Goal: Task Accomplishment & Management: Manage account settings

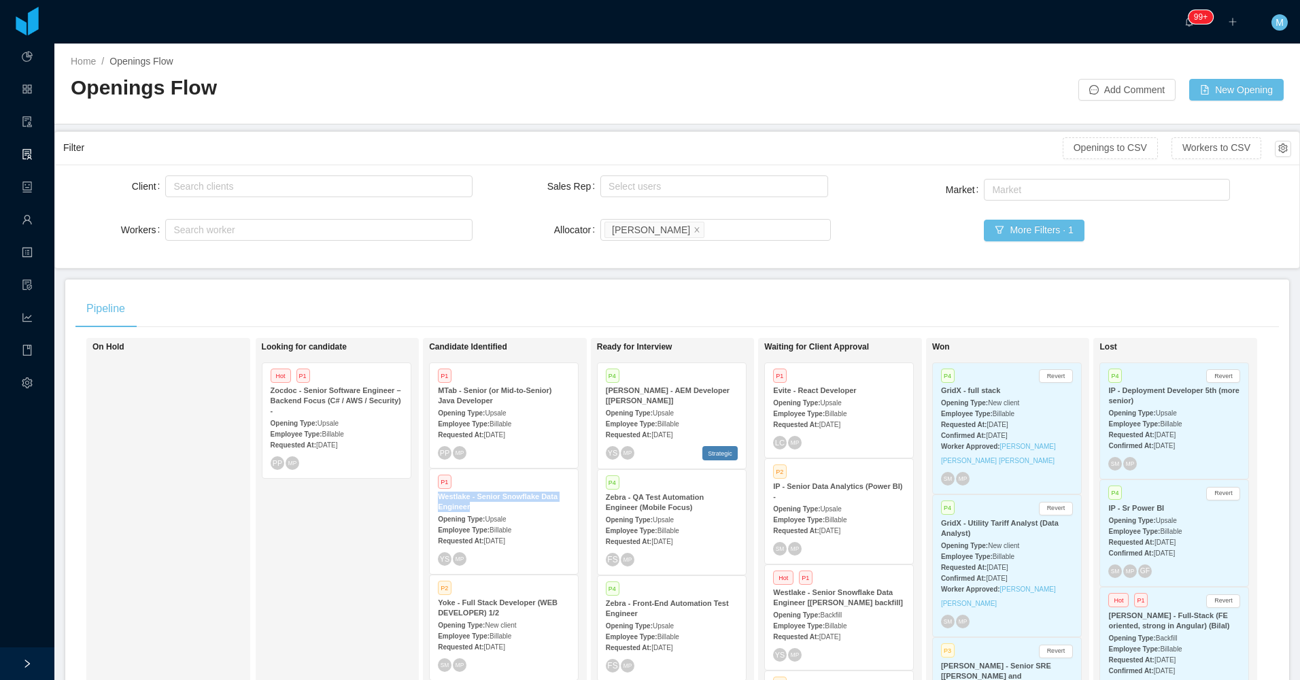
scroll to position [136, 0]
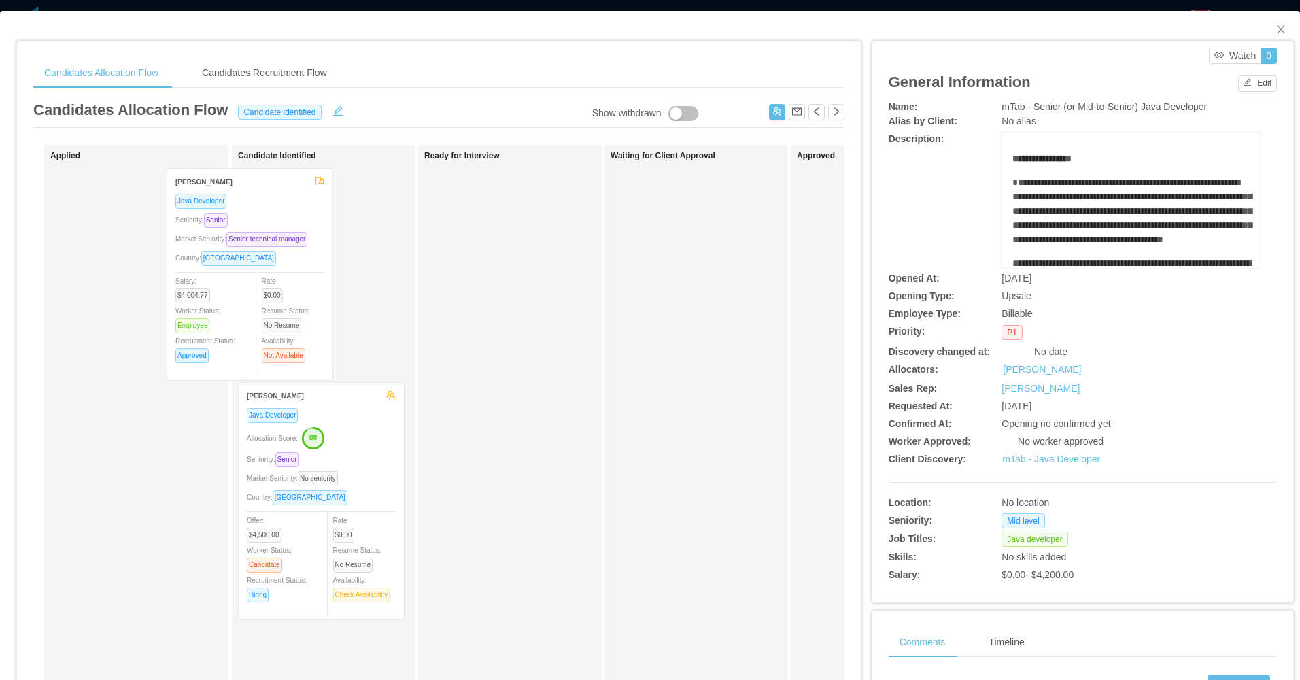
drag, startPoint x: 147, startPoint y: 330, endPoint x: 294, endPoint y: 324, distance: 147.0
click at [294, 324] on div "Applied [PERSON_NAME] Java Developer Seniority: Senior Market Seniority: Senior…" at bounding box center [438, 490] width 811 height 691
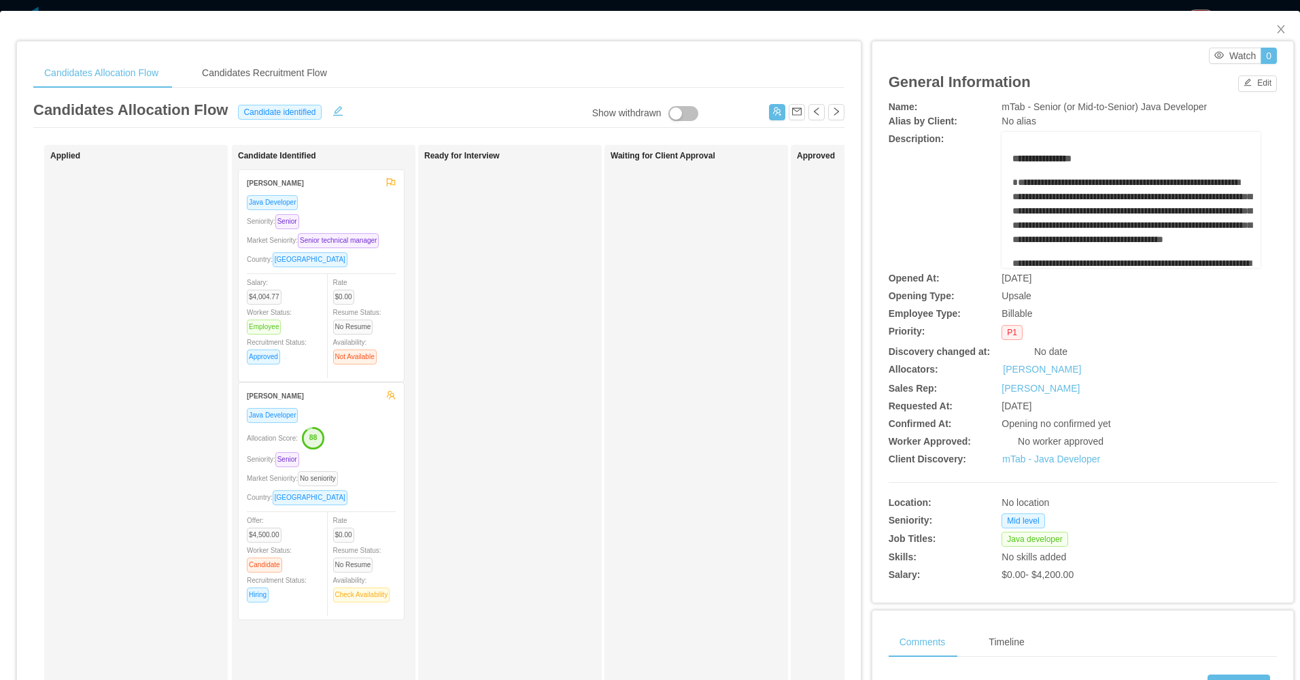
click at [373, 458] on div "Seniority: Senior" at bounding box center [321, 459] width 149 height 16
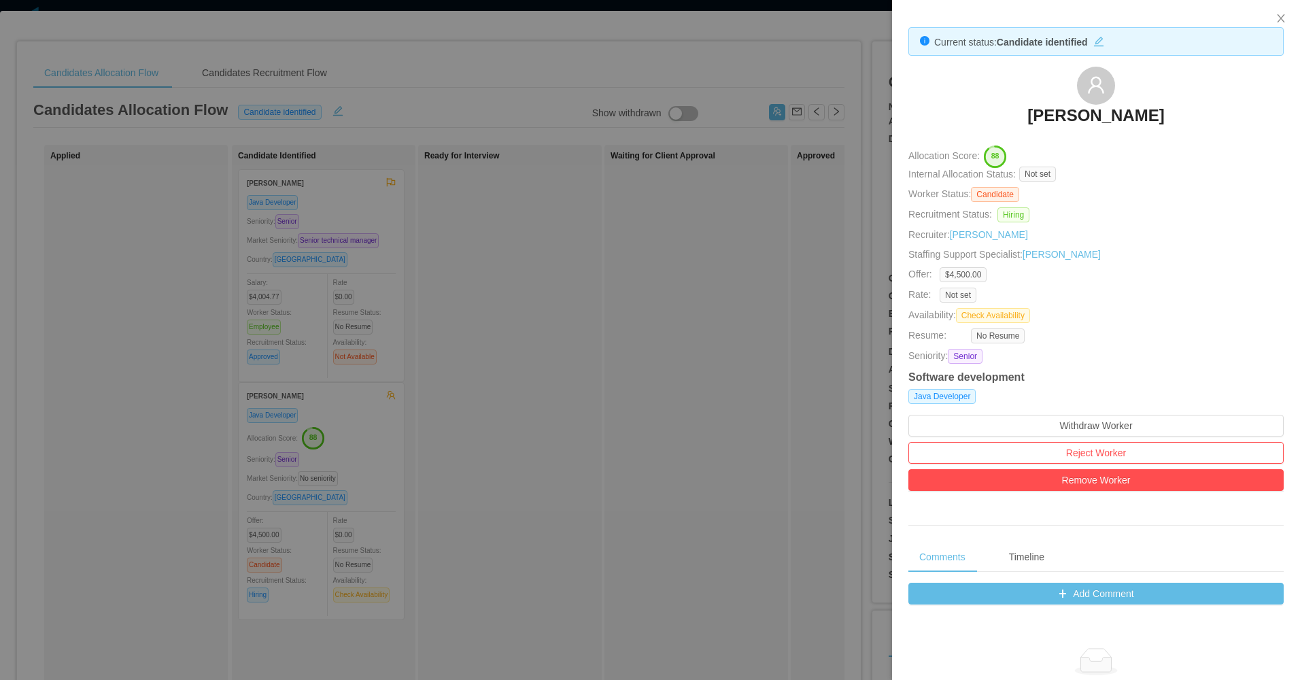
click at [704, 291] on div at bounding box center [650, 340] width 1300 height 680
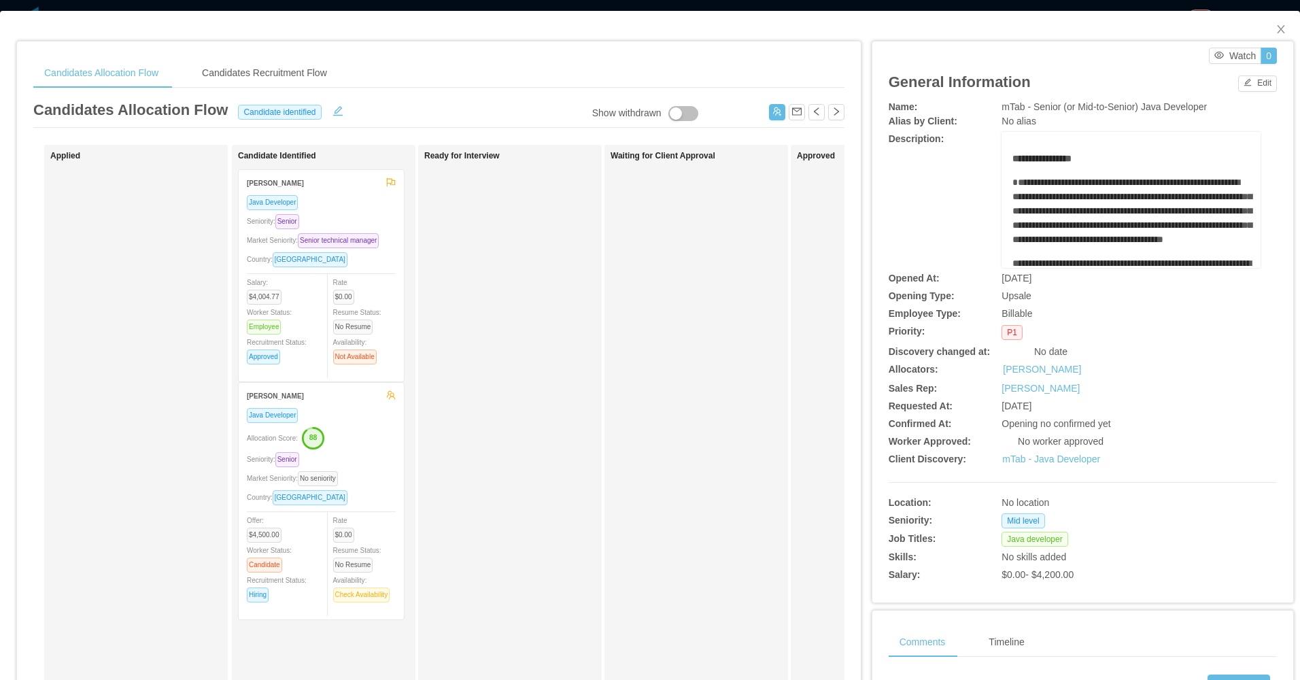
click at [371, 218] on div "Seniority: Senior" at bounding box center [321, 221] width 149 height 16
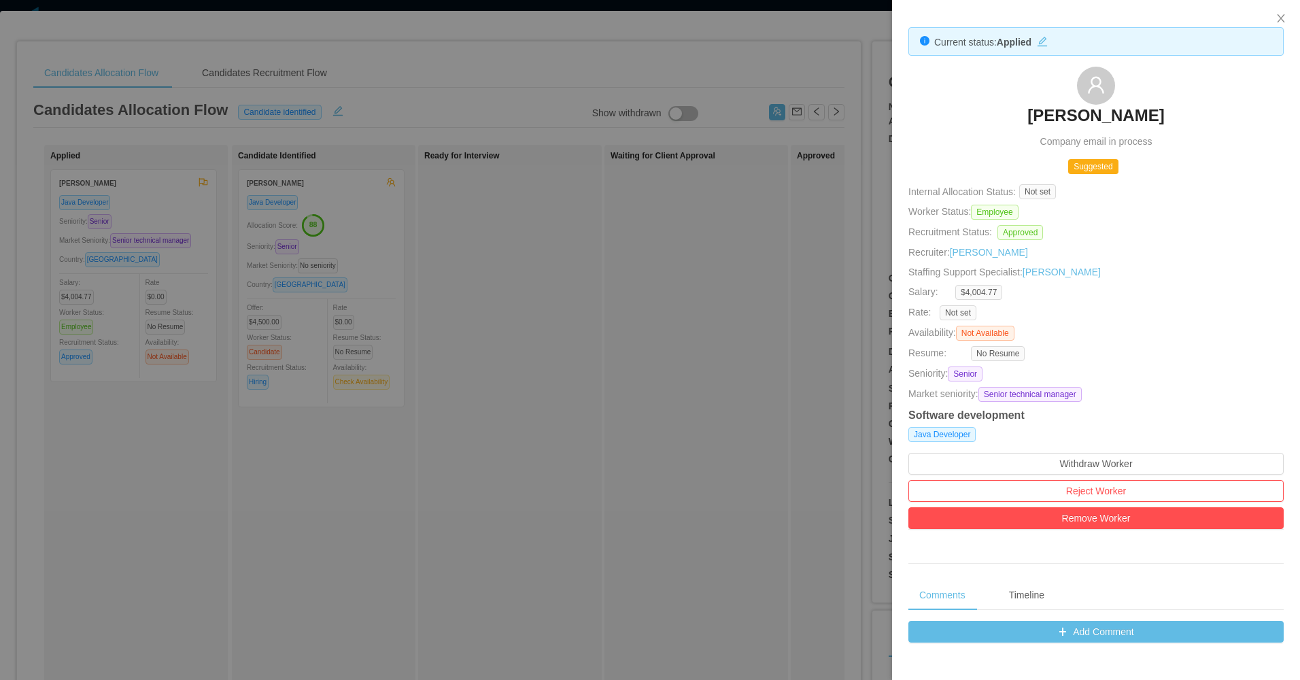
drag, startPoint x: 435, startPoint y: 398, endPoint x: 417, endPoint y: 318, distance: 82.3
click at [436, 391] on div at bounding box center [650, 340] width 1300 height 680
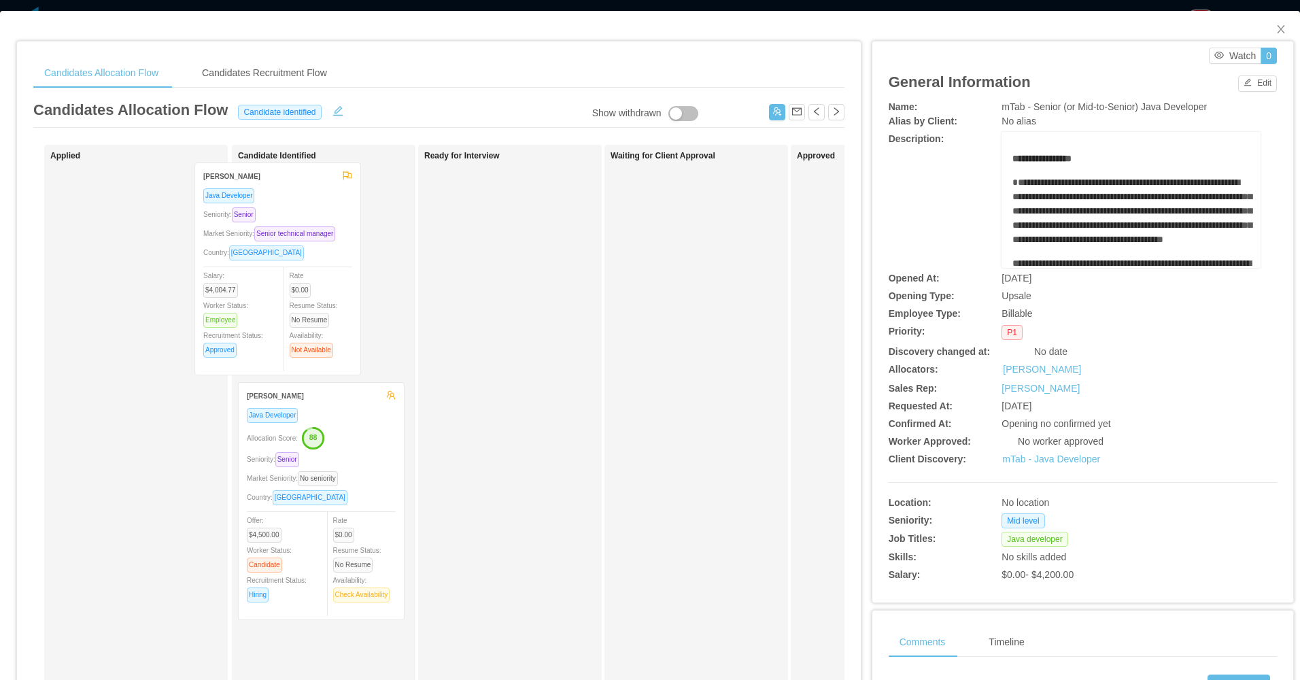
drag, startPoint x: 192, startPoint y: 272, endPoint x: 335, endPoint y: 265, distance: 143.6
click at [335, 265] on div "Applied [PERSON_NAME] Java Developer Seniority: Senior Market Seniority: Senior…" at bounding box center [438, 490] width 811 height 691
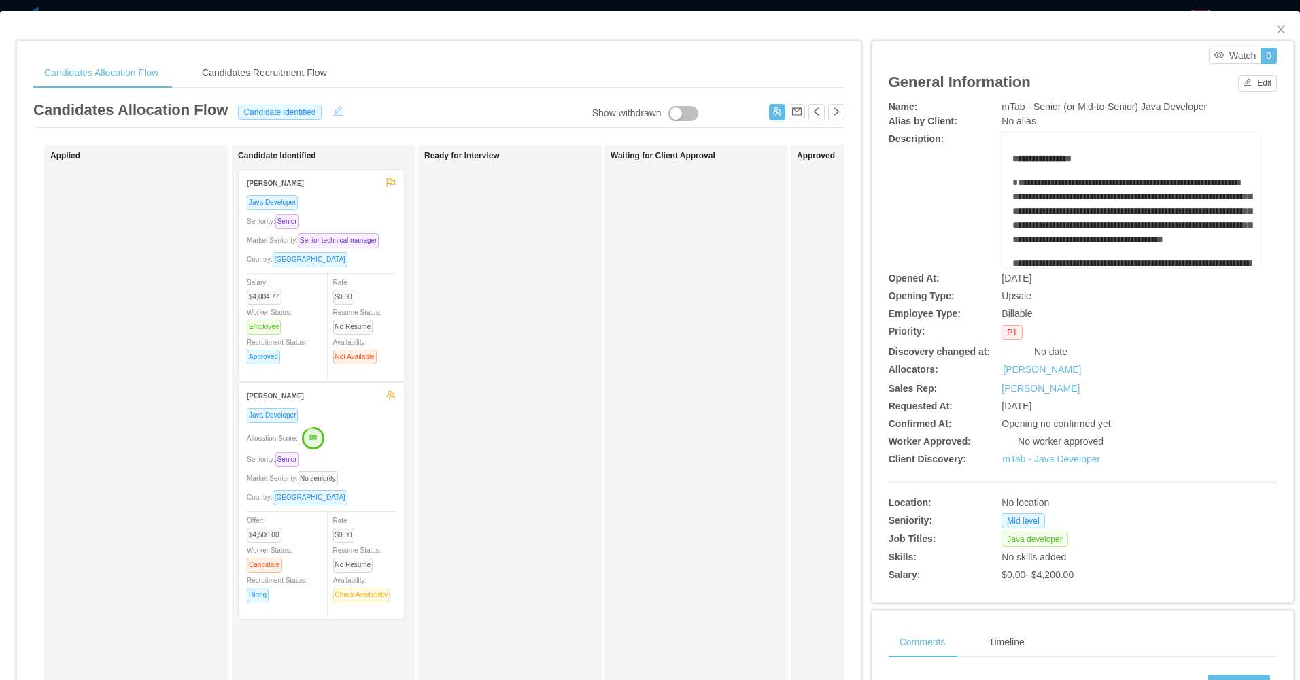
click at [343, 114] on button "button" at bounding box center [338, 110] width 22 height 14
click at [314, 109] on div "Candidate identified" at bounding box center [282, 111] width 91 height 15
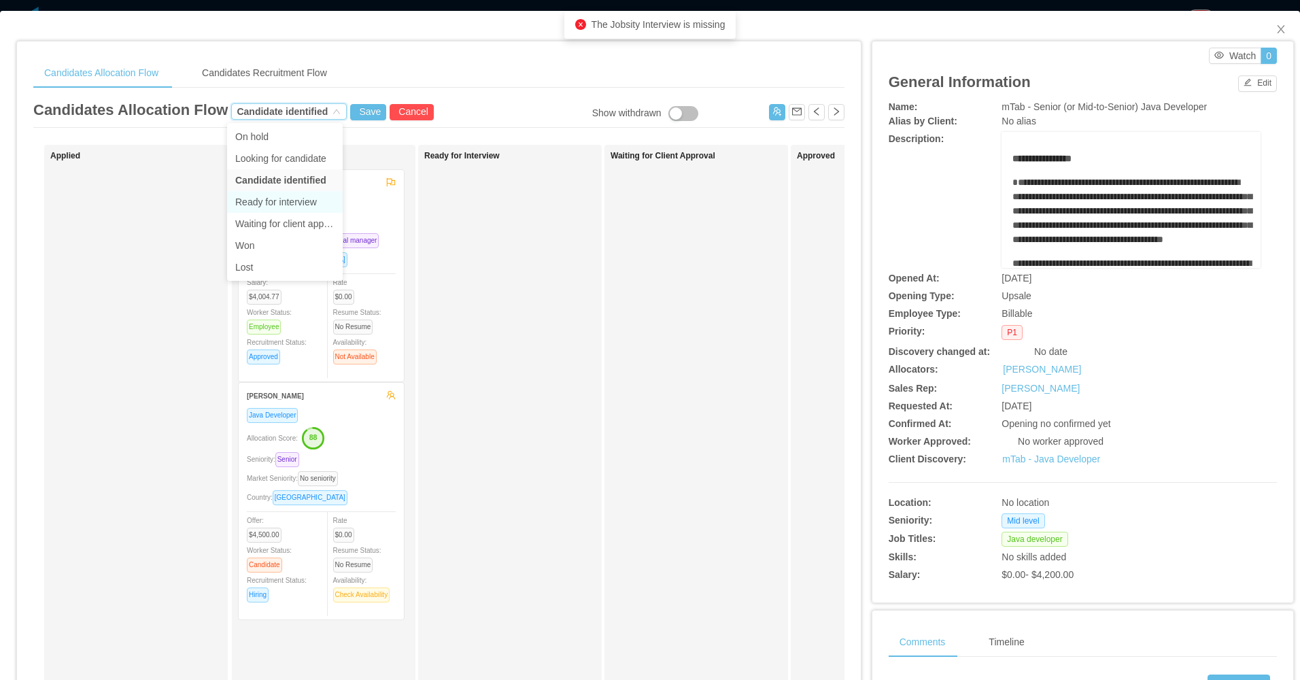
click at [298, 200] on li "Ready for interview" at bounding box center [285, 202] width 116 height 22
click at [354, 114] on button "Save" at bounding box center [368, 112] width 36 height 16
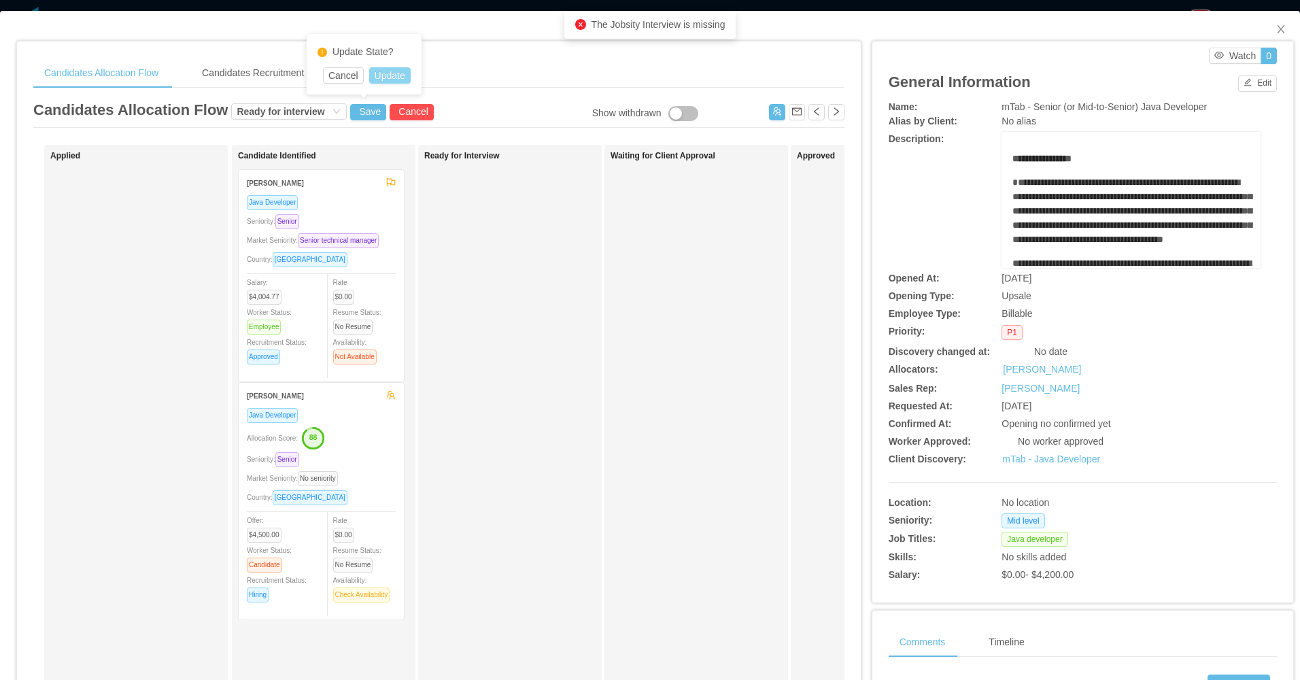
click at [390, 80] on button "Update" at bounding box center [389, 75] width 41 height 16
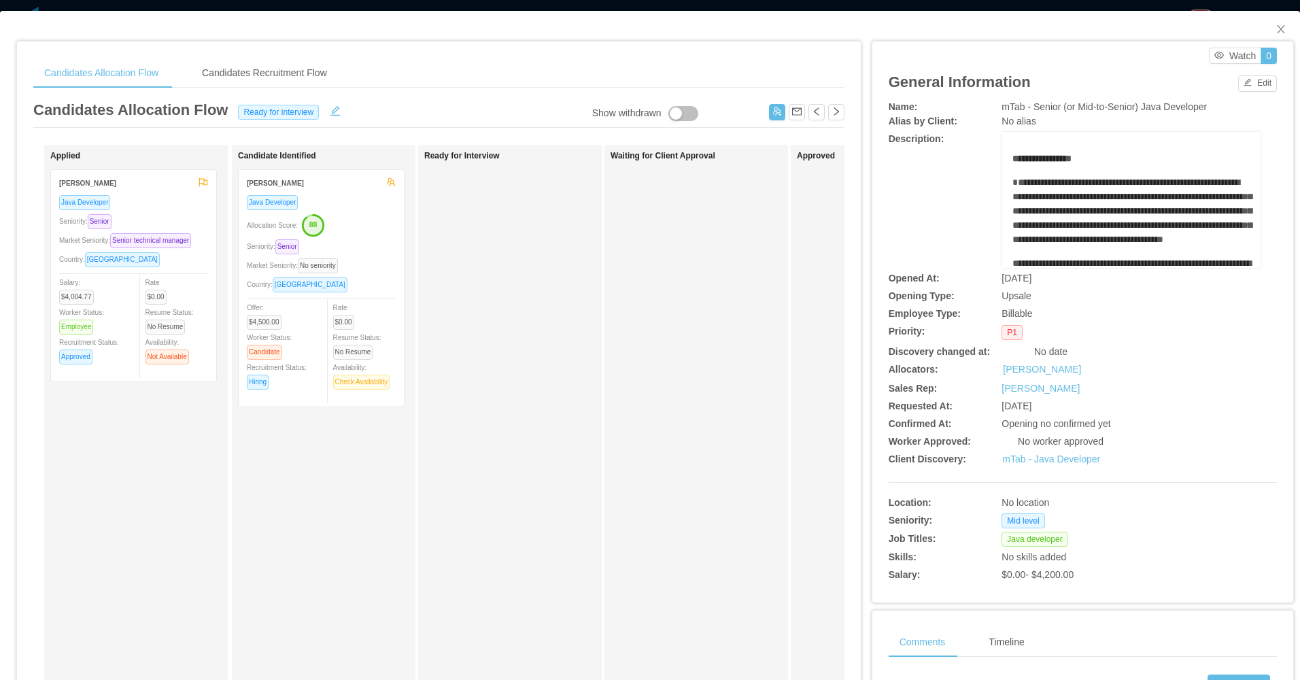
click at [500, 257] on div "Ready for Interview" at bounding box center [519, 485] width 190 height 668
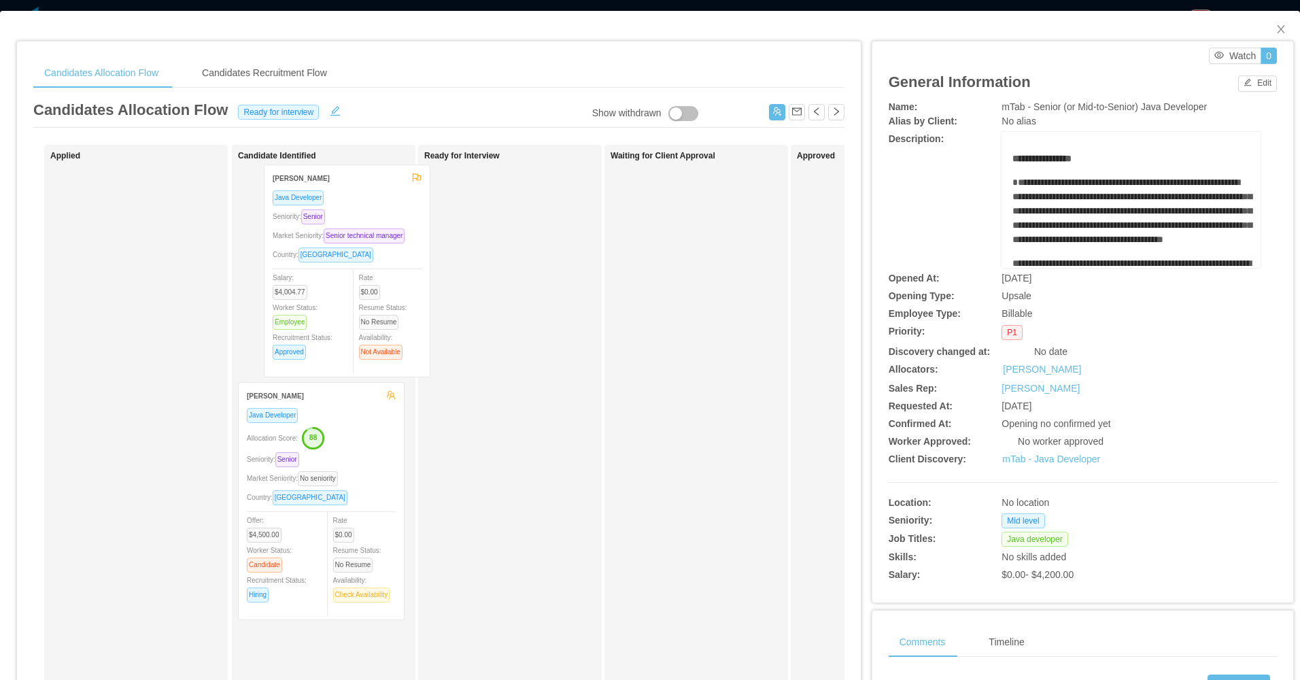
drag, startPoint x: 277, startPoint y: 294, endPoint x: 371, endPoint y: 301, distance: 93.4
click at [371, 301] on div "Applied [PERSON_NAME] Java Developer Seniority: Senior Market Seniority: Senior…" at bounding box center [438, 490] width 811 height 691
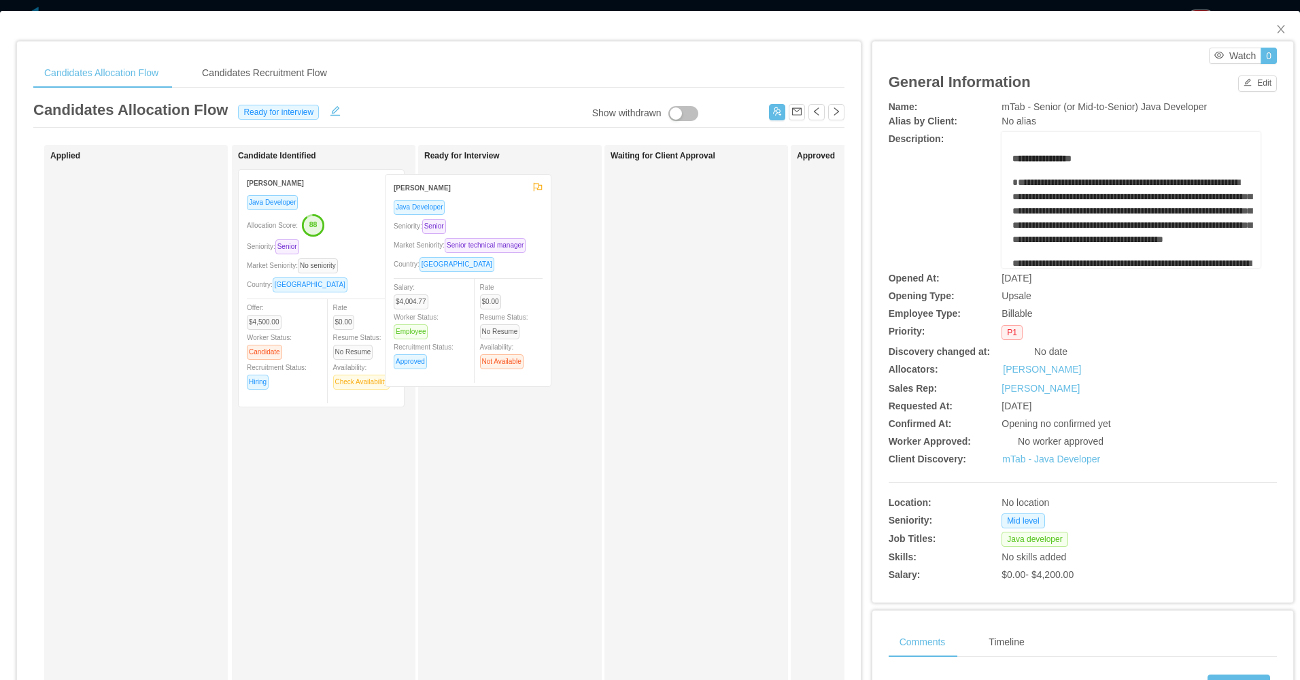
drag, startPoint x: 179, startPoint y: 244, endPoint x: 520, endPoint y: 245, distance: 341.3
click at [517, 248] on div "Applied [PERSON_NAME] Java Developer Seniority: Senior Market Seniority: Senior…" at bounding box center [438, 490] width 811 height 691
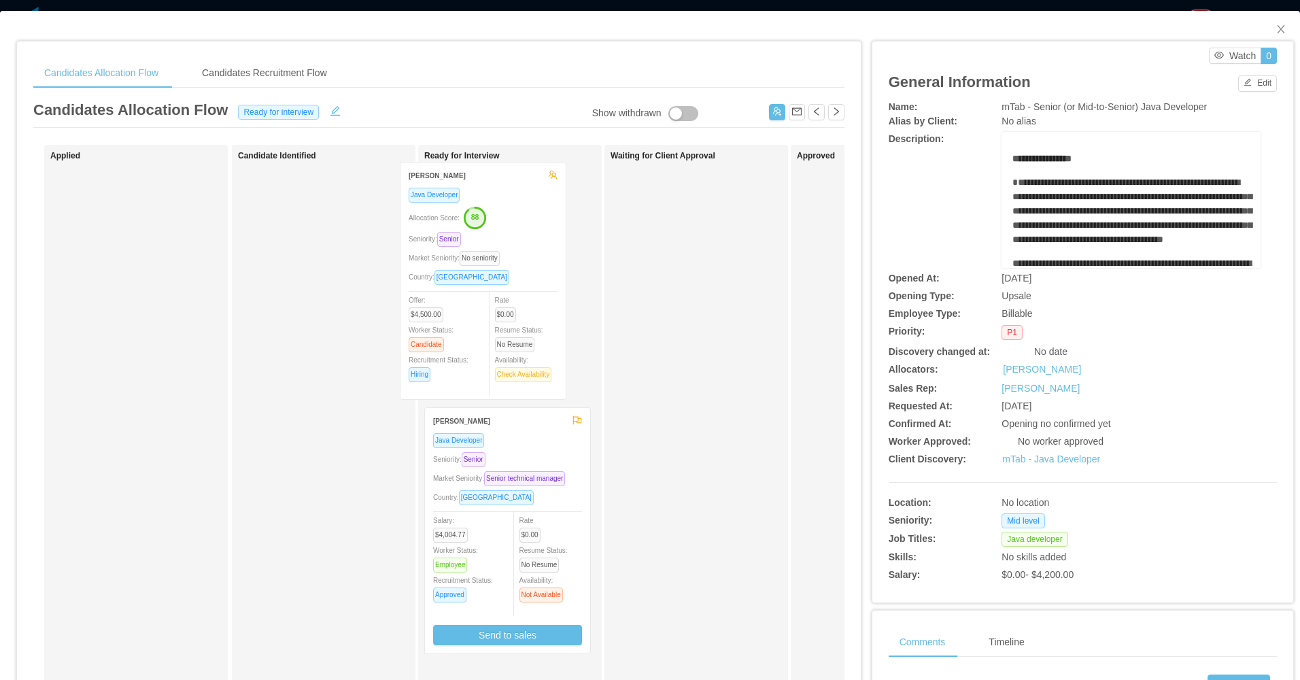
drag, startPoint x: 364, startPoint y: 354, endPoint x: 529, endPoint y: 346, distance: 164.7
click at [529, 346] on div "Applied Candidate Identified [PERSON_NAME] Java Developer Allocation Score: 88 …" at bounding box center [438, 490] width 811 height 691
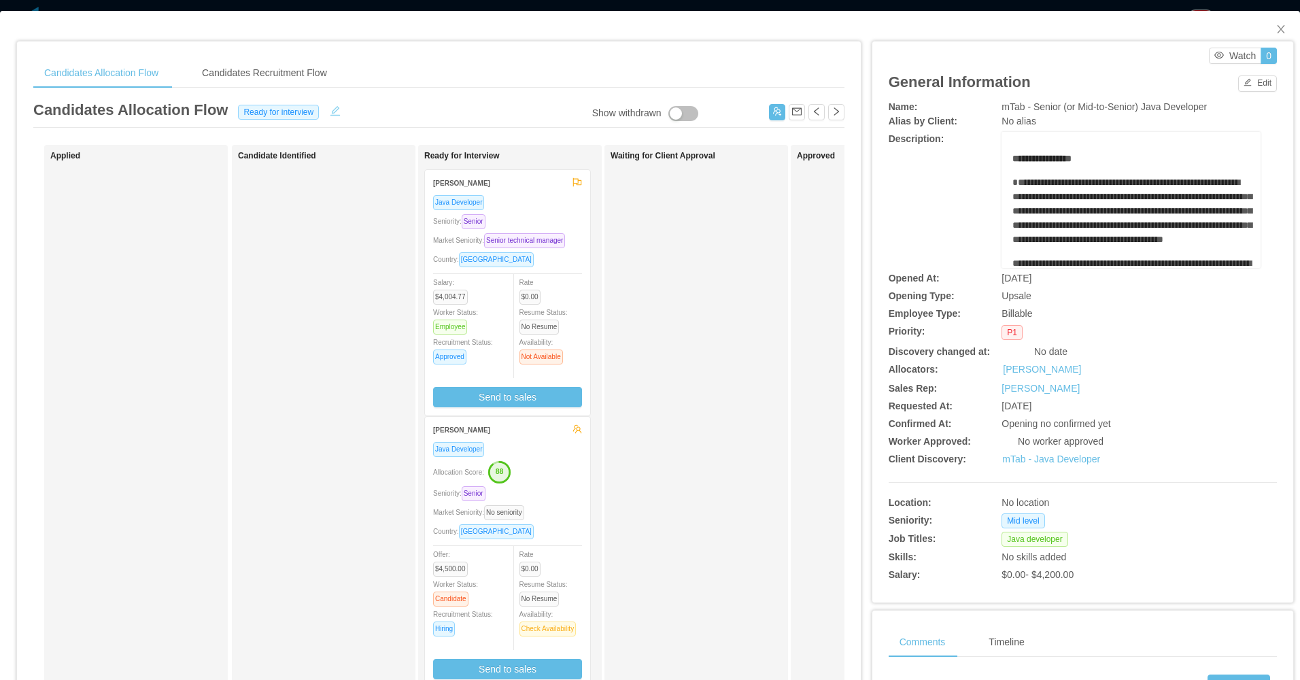
click at [338, 112] on button "button" at bounding box center [335, 110] width 22 height 14
click at [293, 115] on div "Ready for interview" at bounding box center [281, 111] width 88 height 15
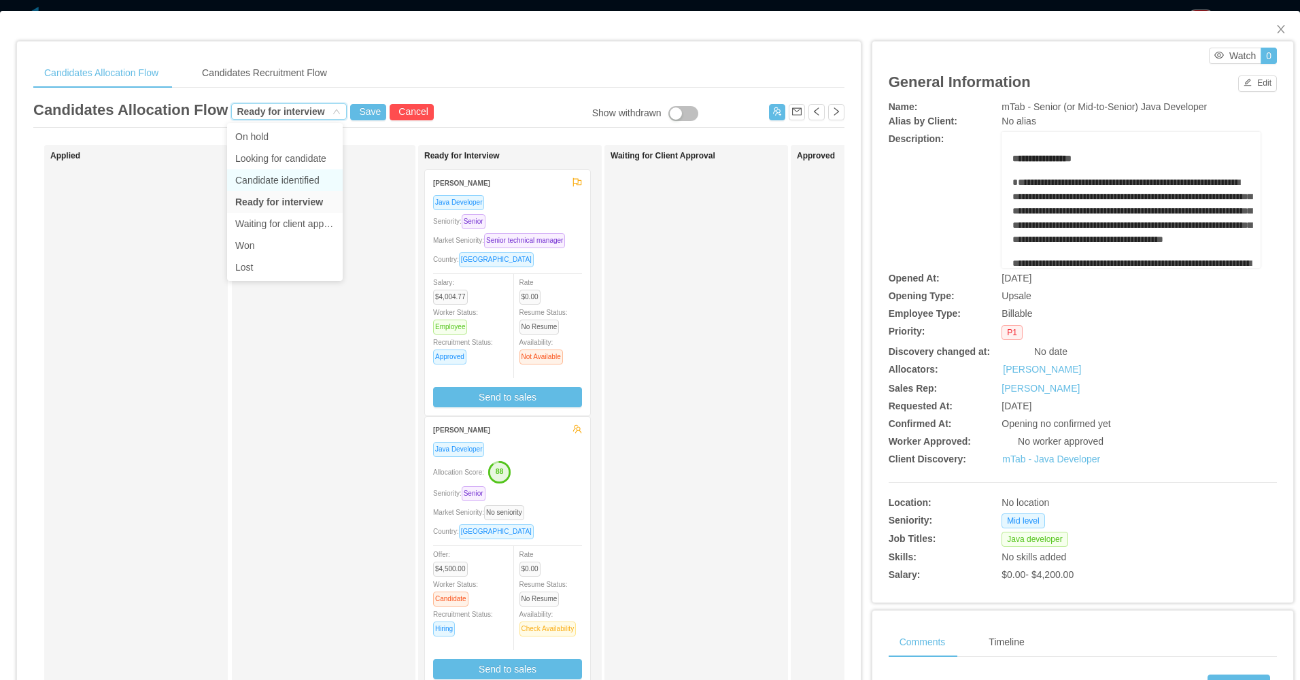
drag, startPoint x: 280, startPoint y: 179, endPoint x: 288, endPoint y: 176, distance: 8.0
click at [281, 179] on li "Candidate identified" at bounding box center [285, 180] width 116 height 22
click at [358, 113] on button "Save" at bounding box center [368, 112] width 36 height 16
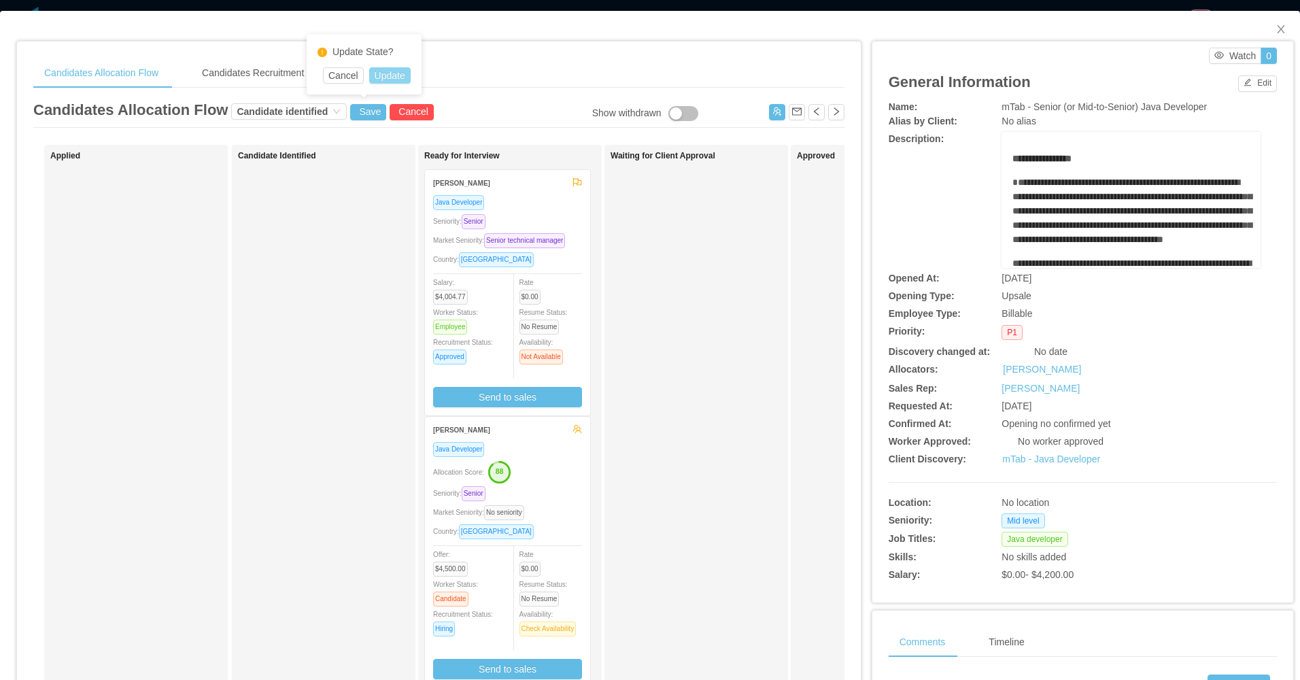
click at [393, 80] on button "Update" at bounding box center [389, 75] width 41 height 16
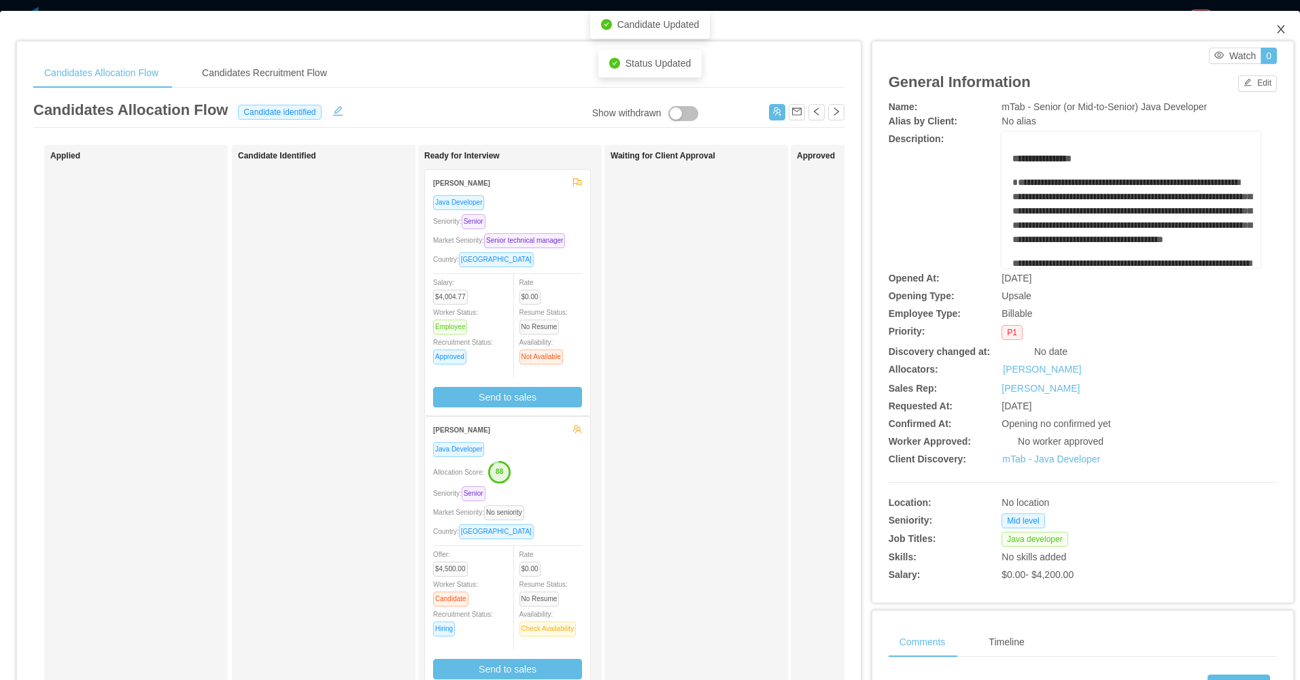
click at [1262, 31] on span "Close" at bounding box center [1281, 30] width 38 height 38
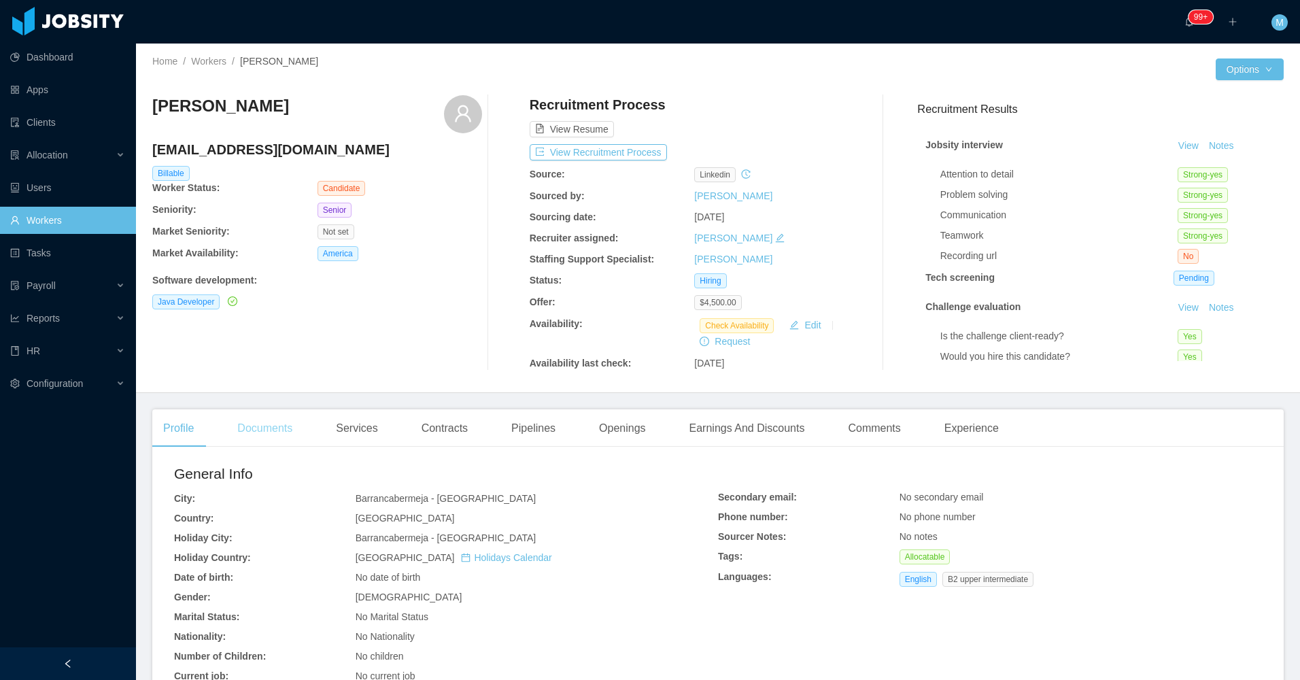
click at [284, 427] on div "Documents" at bounding box center [264, 428] width 77 height 38
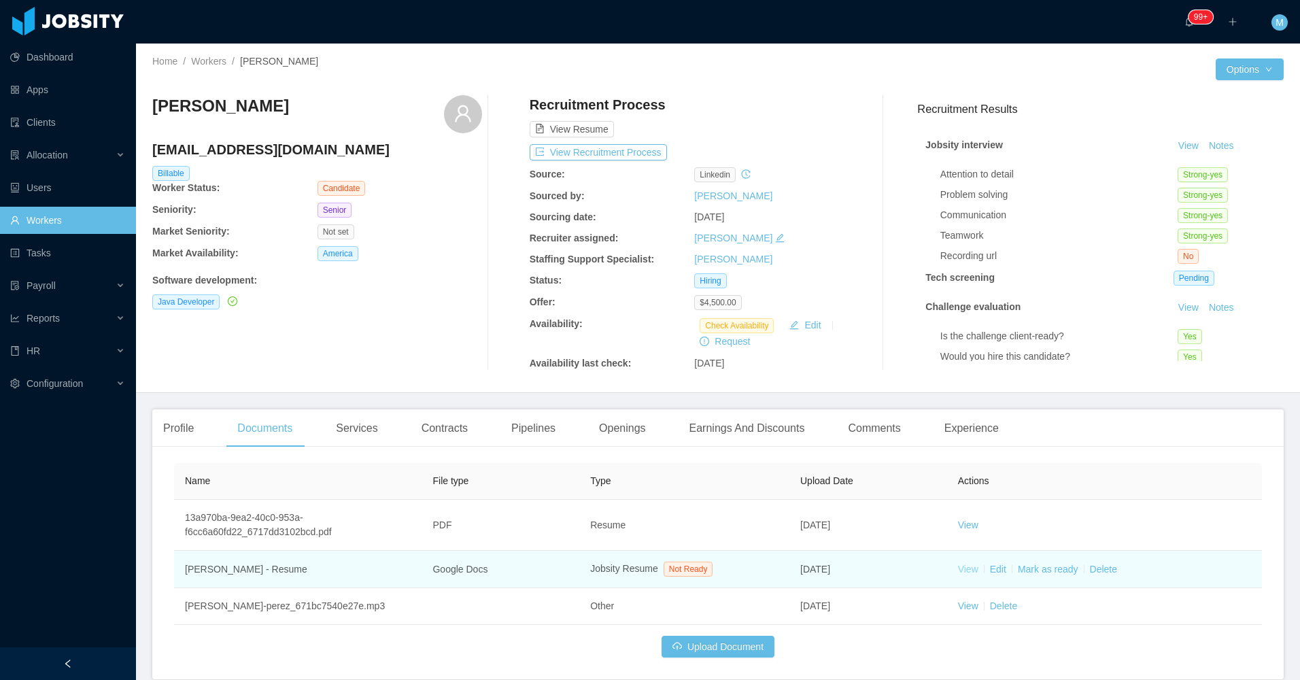
click at [962, 570] on link "View" at bounding box center [968, 569] width 20 height 11
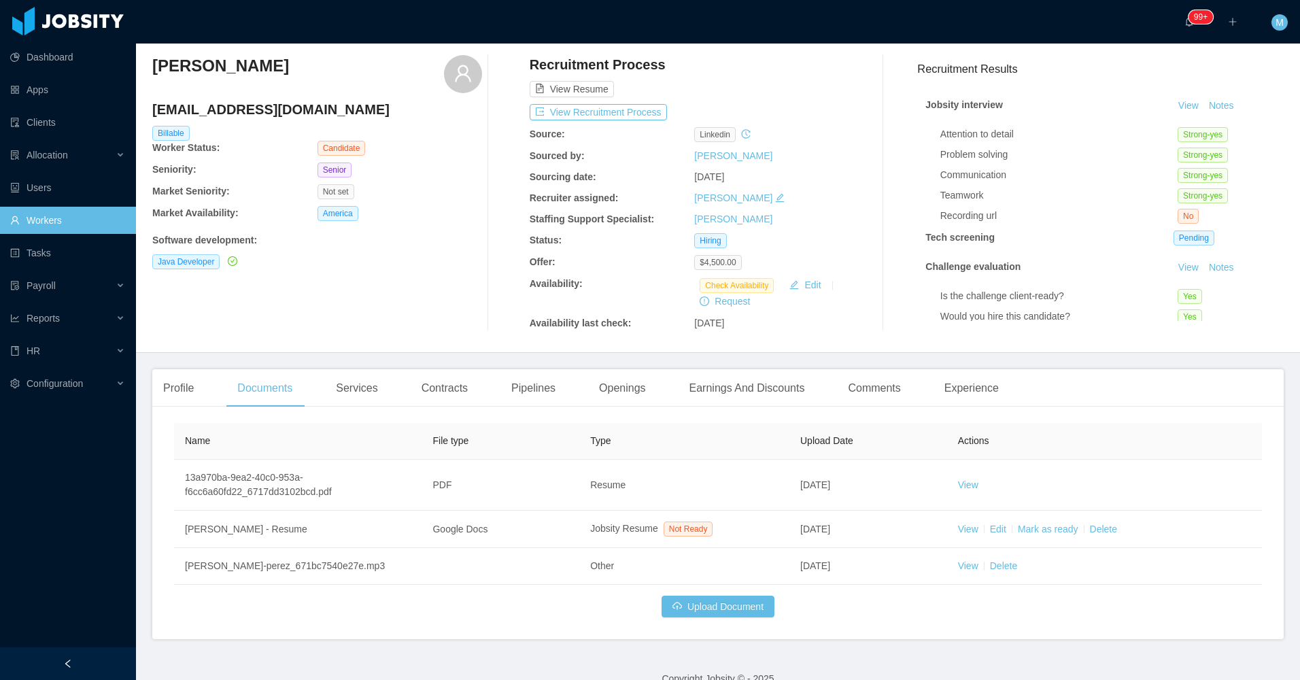
scroll to position [63, 0]
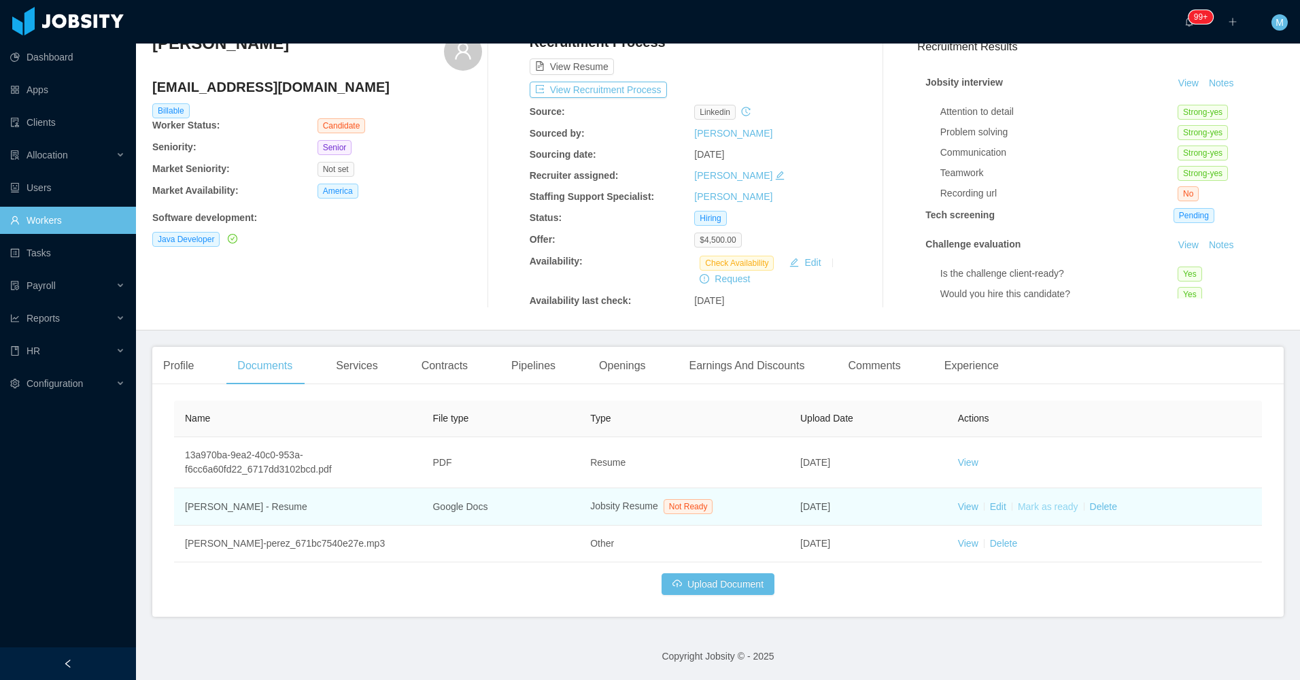
click at [1035, 509] on link "Mark as ready" at bounding box center [1048, 506] width 61 height 11
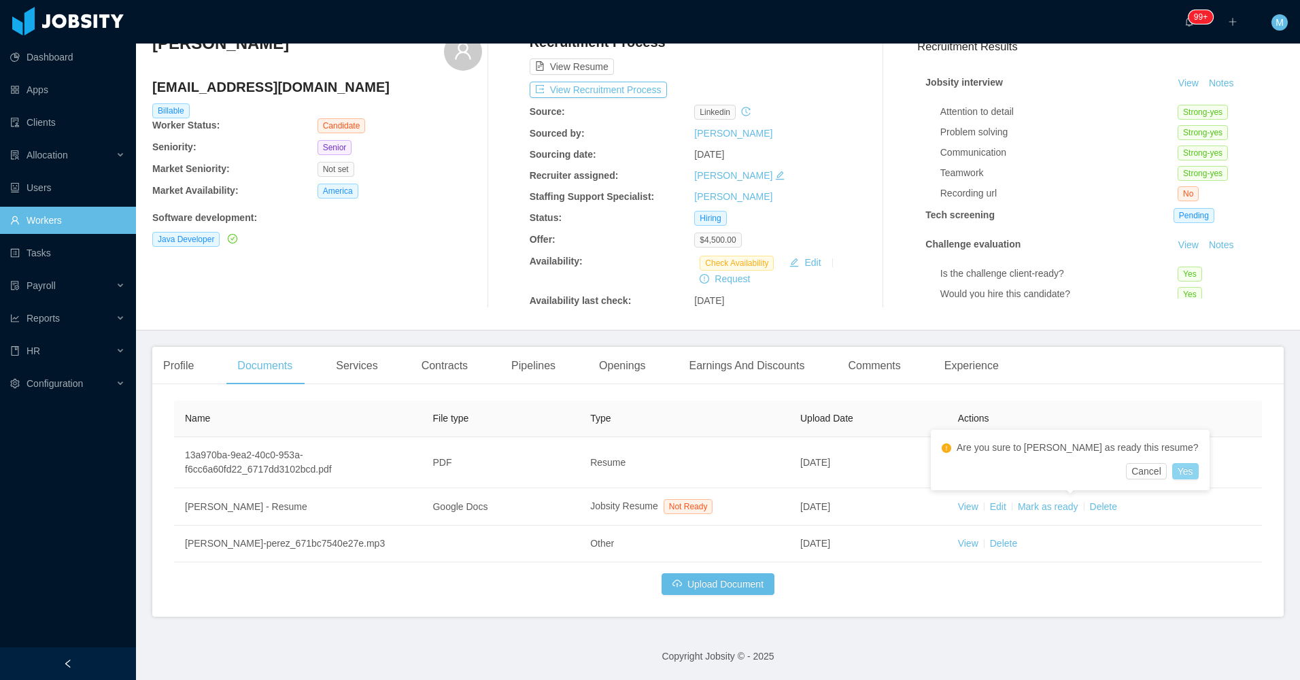
click at [1172, 475] on button "Yes" at bounding box center [1185, 471] width 27 height 16
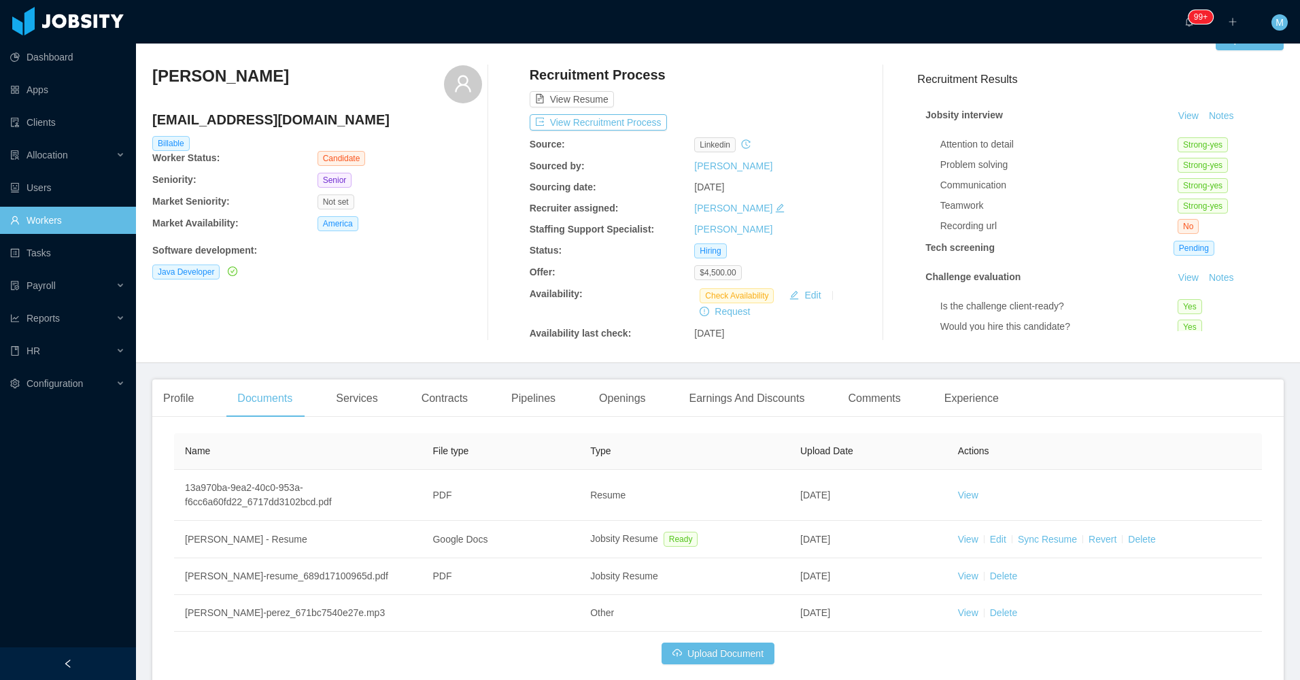
scroll to position [0, 0]
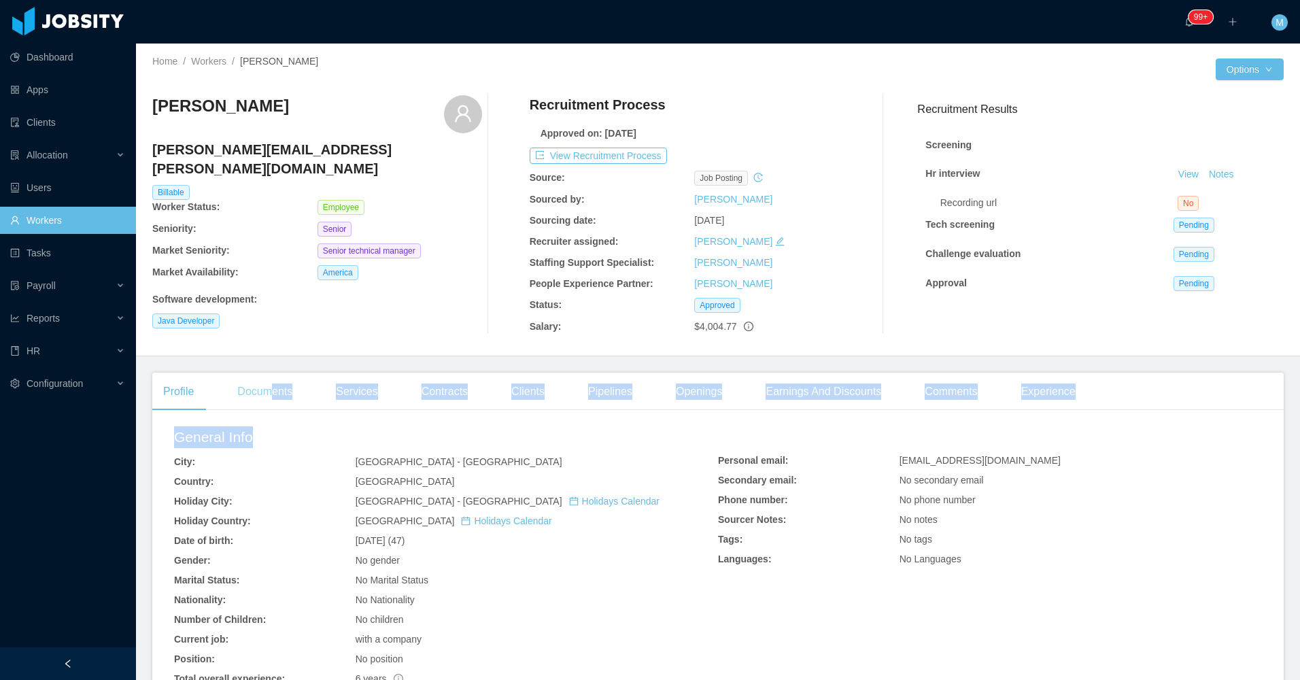
click at [271, 407] on div "Profile Documents Services Contracts Clients Pipelines Openings Earnings And Di…" at bounding box center [717, 577] width 1131 height 408
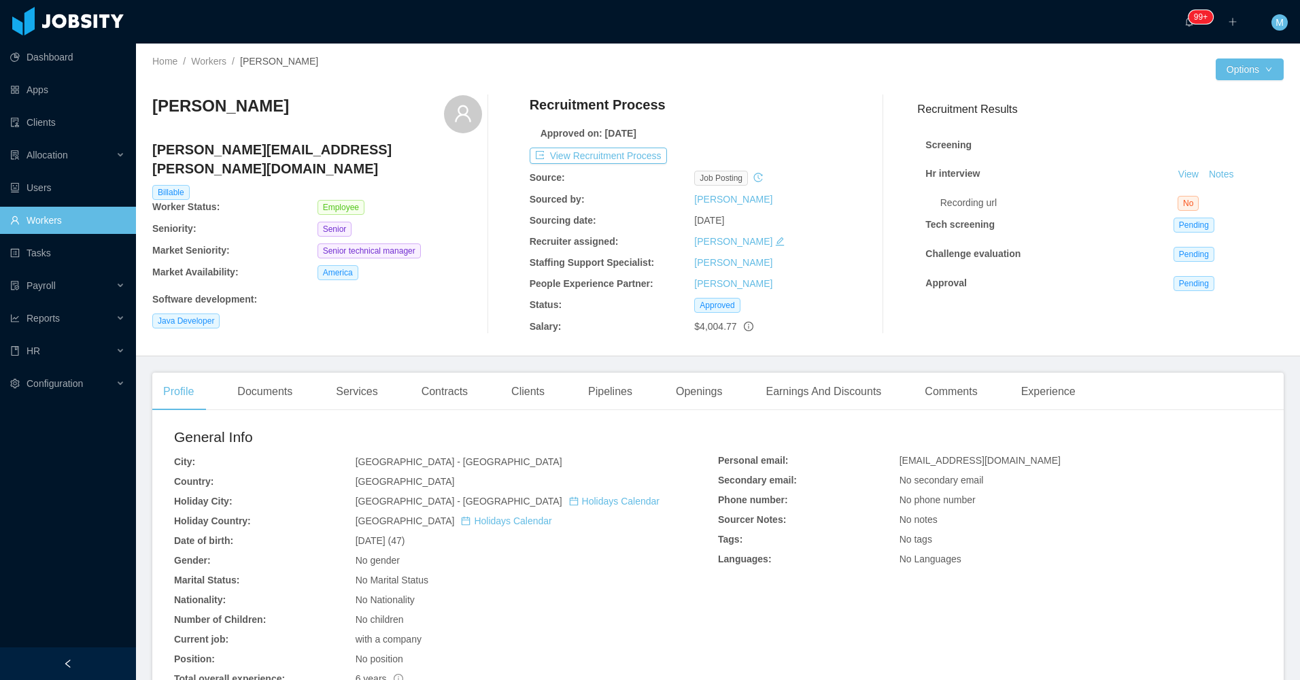
click at [335, 313] on div "Java Developer" at bounding box center [317, 320] width 330 height 15
click at [290, 391] on div "Documents" at bounding box center [264, 392] width 77 height 38
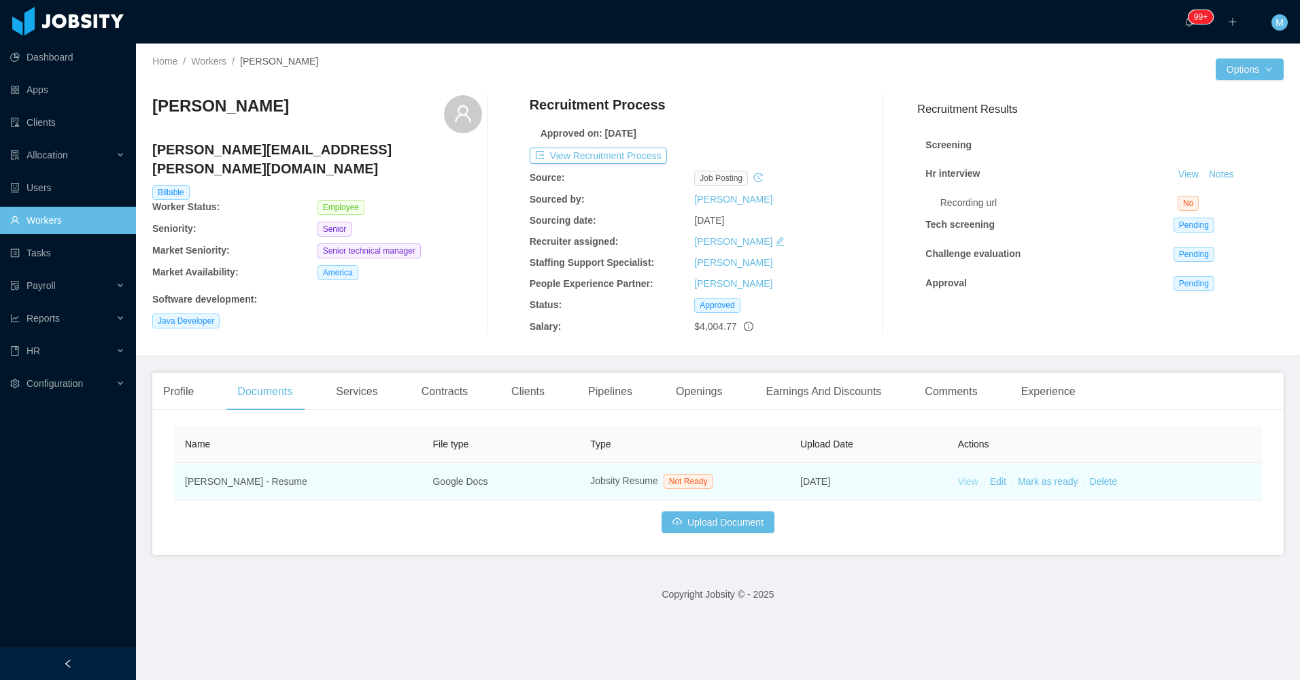
click at [958, 483] on link "View" at bounding box center [968, 481] width 20 height 11
